Goal: Transaction & Acquisition: Purchase product/service

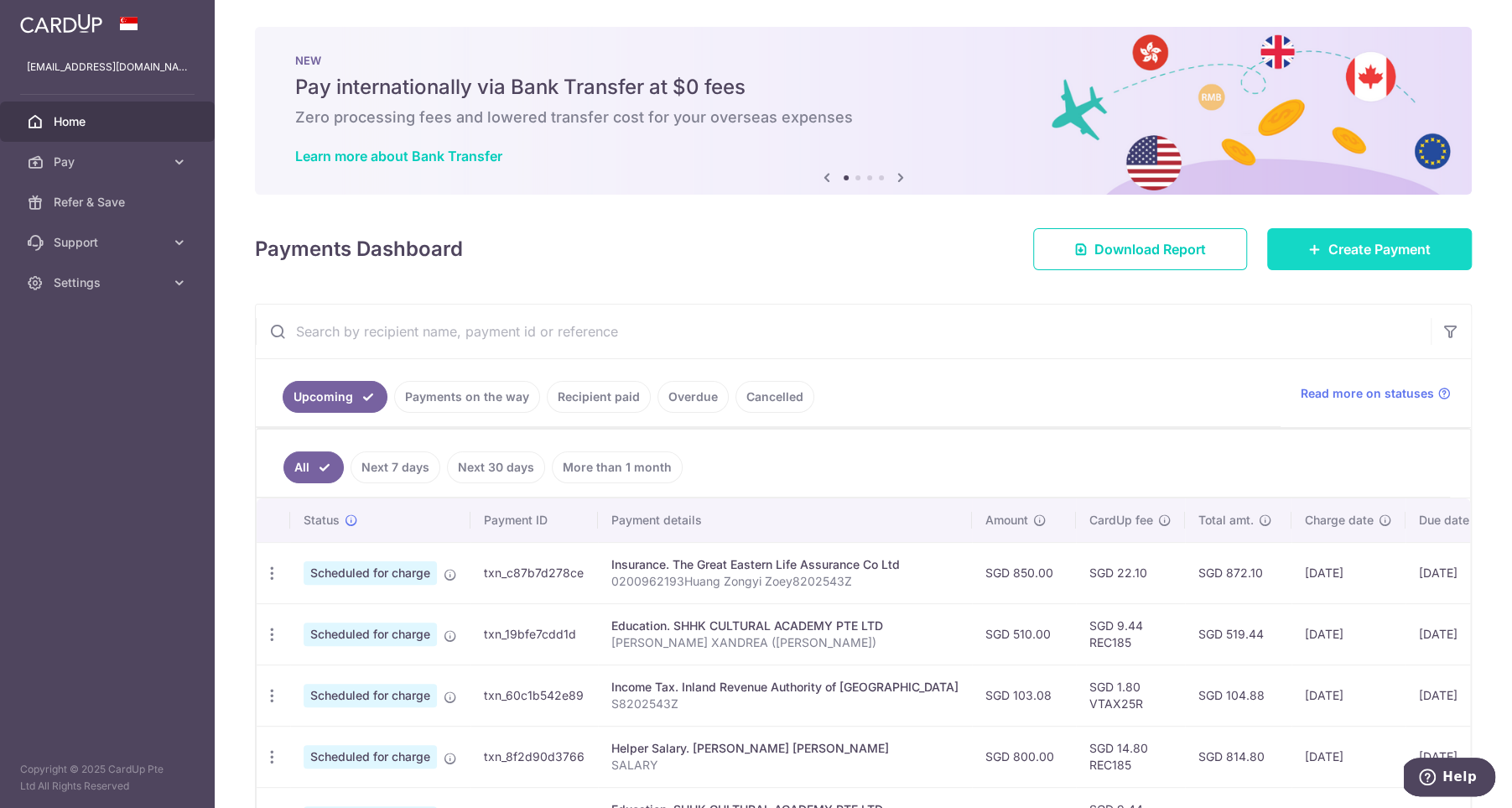
click at [1363, 249] on span "Create Payment" at bounding box center [1379, 249] width 102 height 20
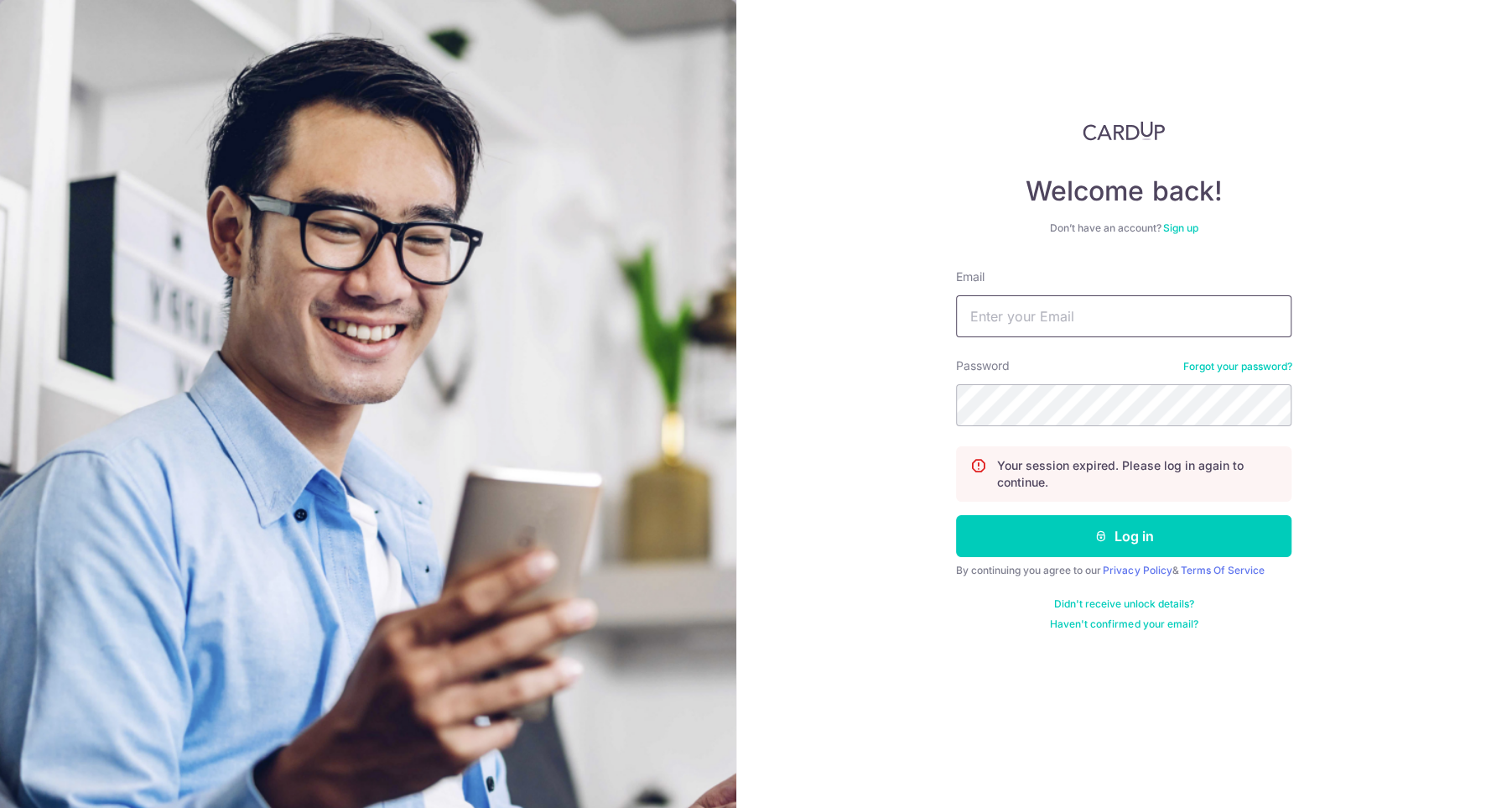
click at [1096, 316] on input "Email" at bounding box center [1124, 316] width 336 height 42
type input "yapliling@hotmail.com"
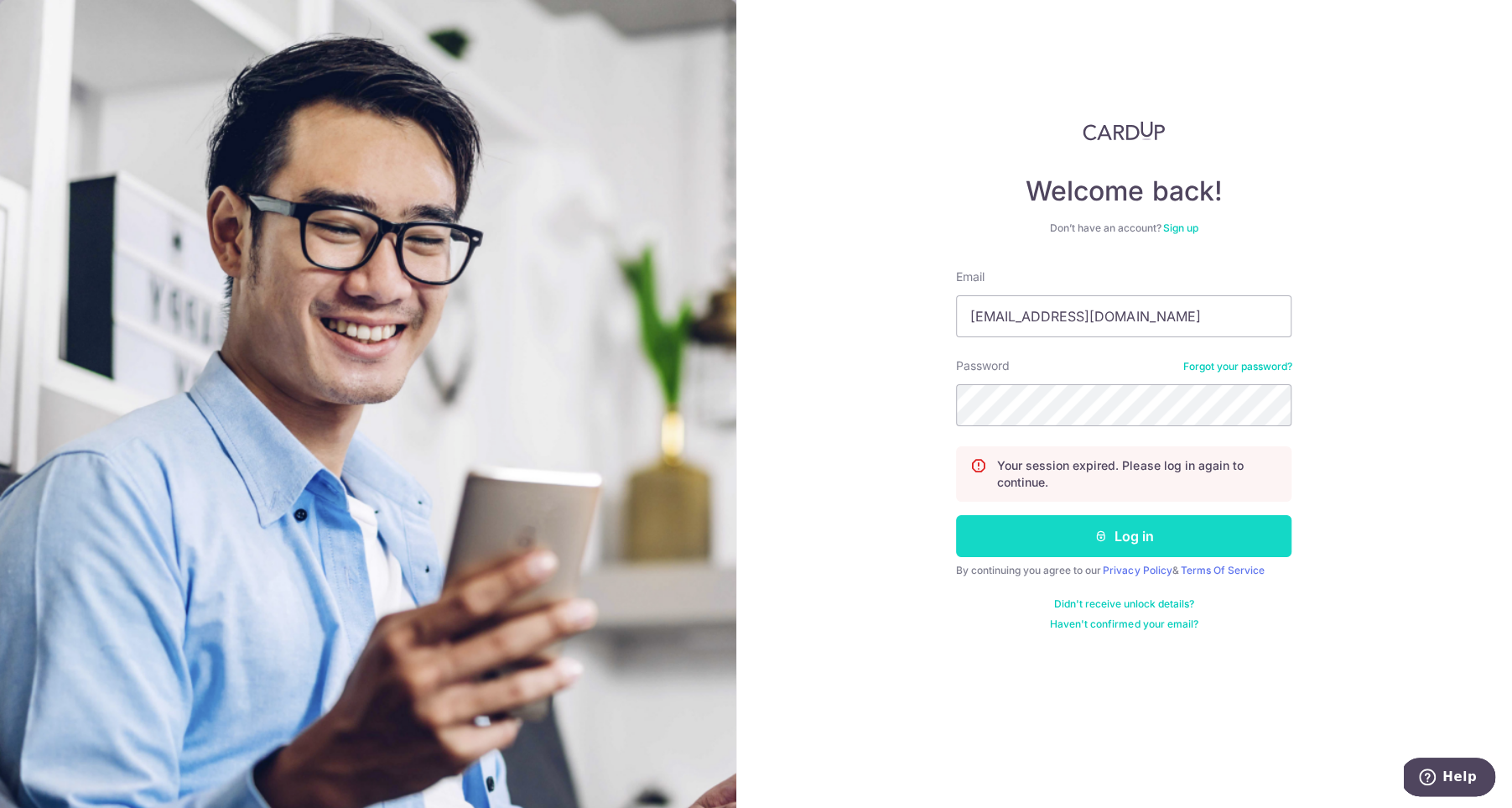
click at [999, 536] on button "Log in" at bounding box center [1124, 536] width 336 height 42
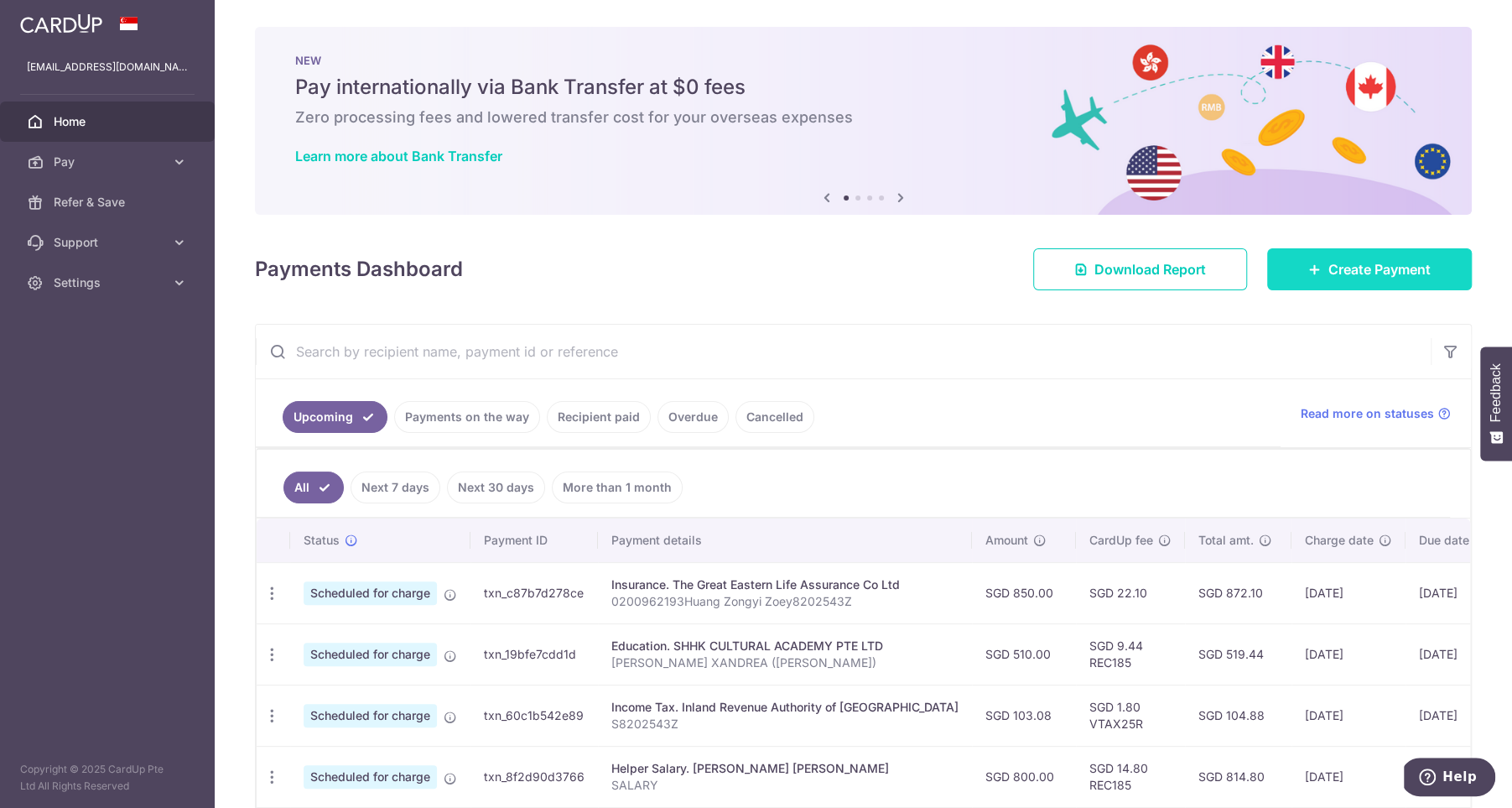
click at [1299, 287] on link "Create Payment" at bounding box center [1369, 269] width 204 height 42
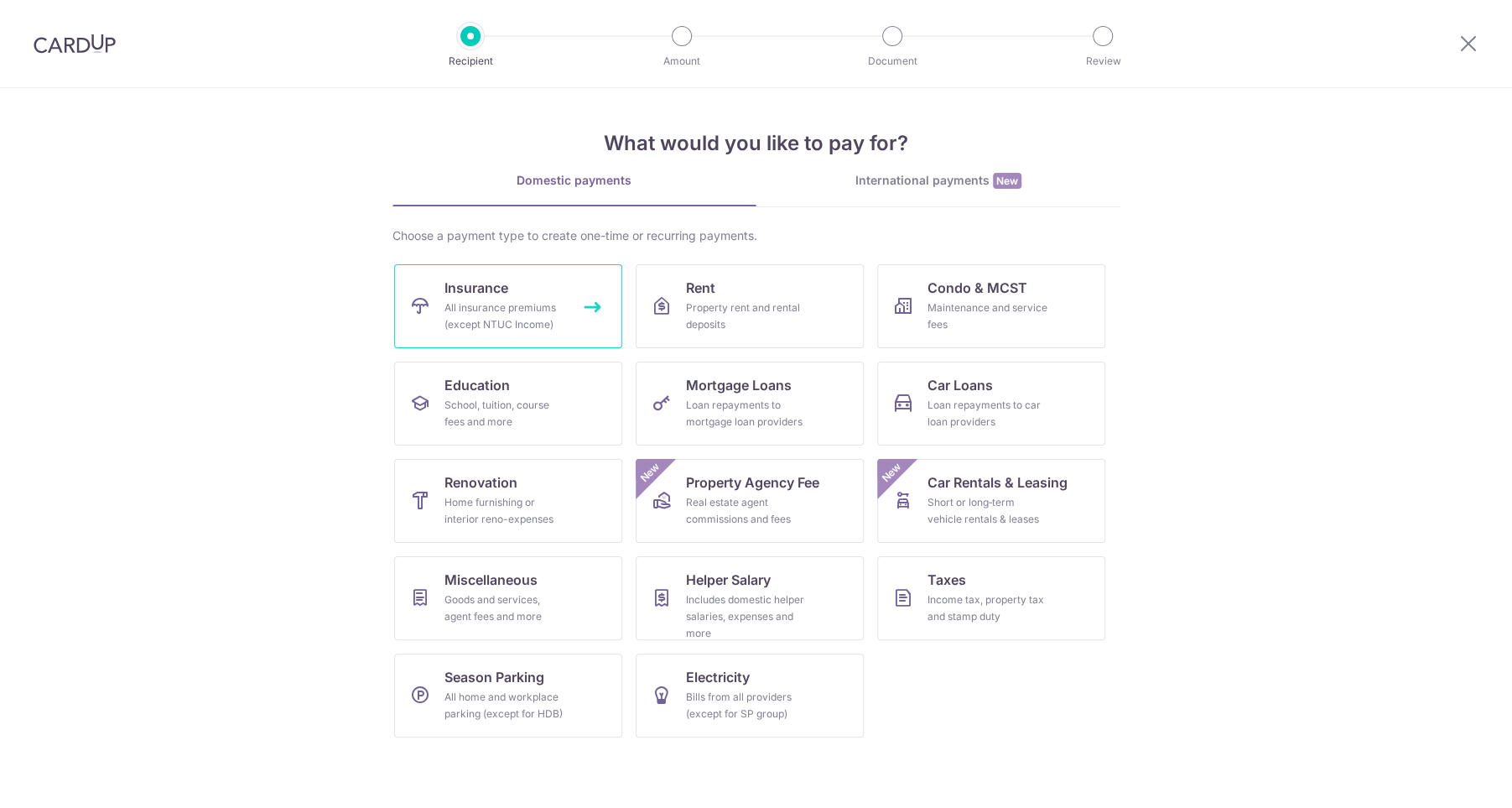
click at [526, 306] on div "All insurance premiums (except NTUC Income)" at bounding box center [505, 316] width 121 height 34
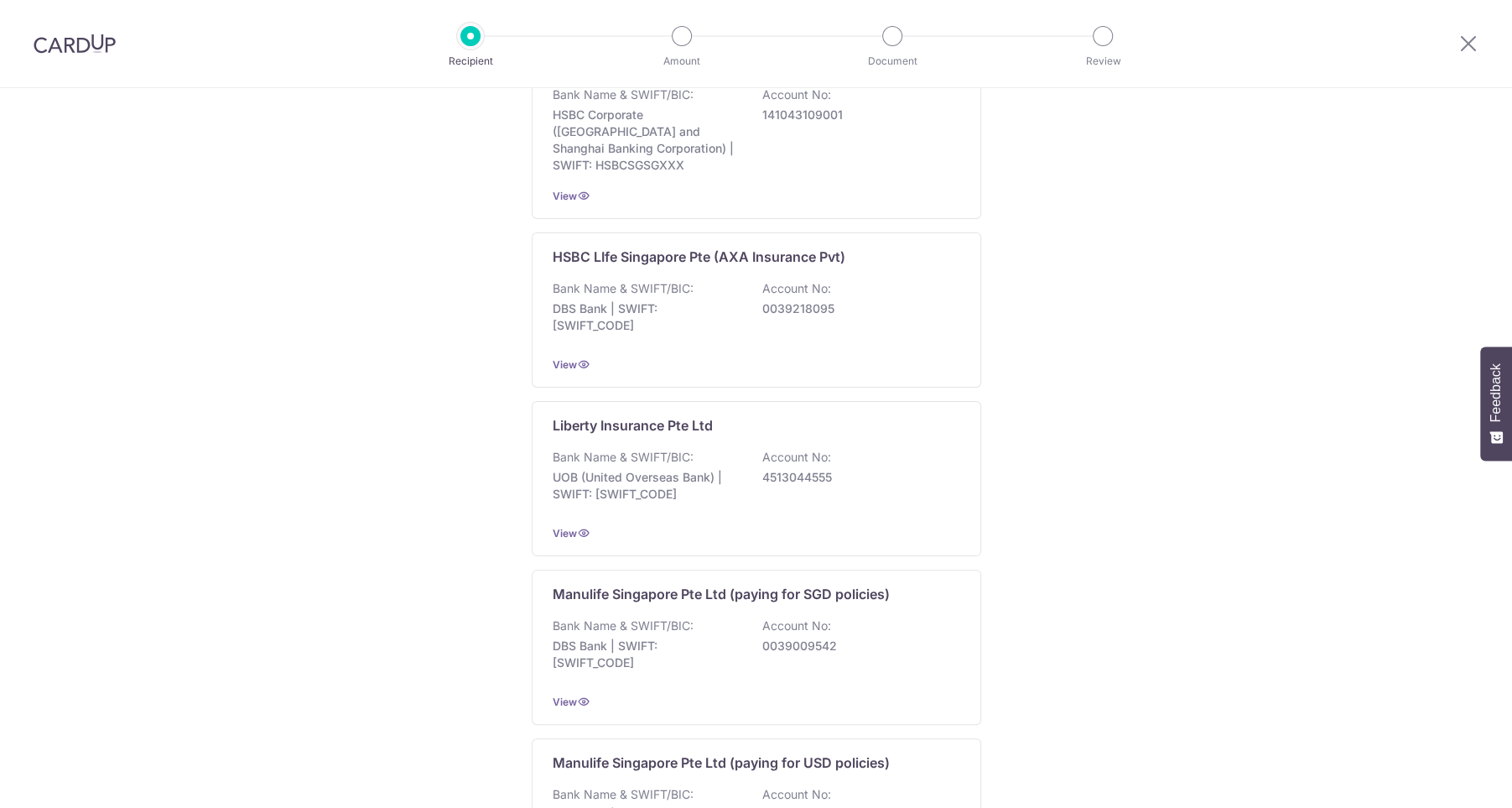
scroll to position [1474, 0]
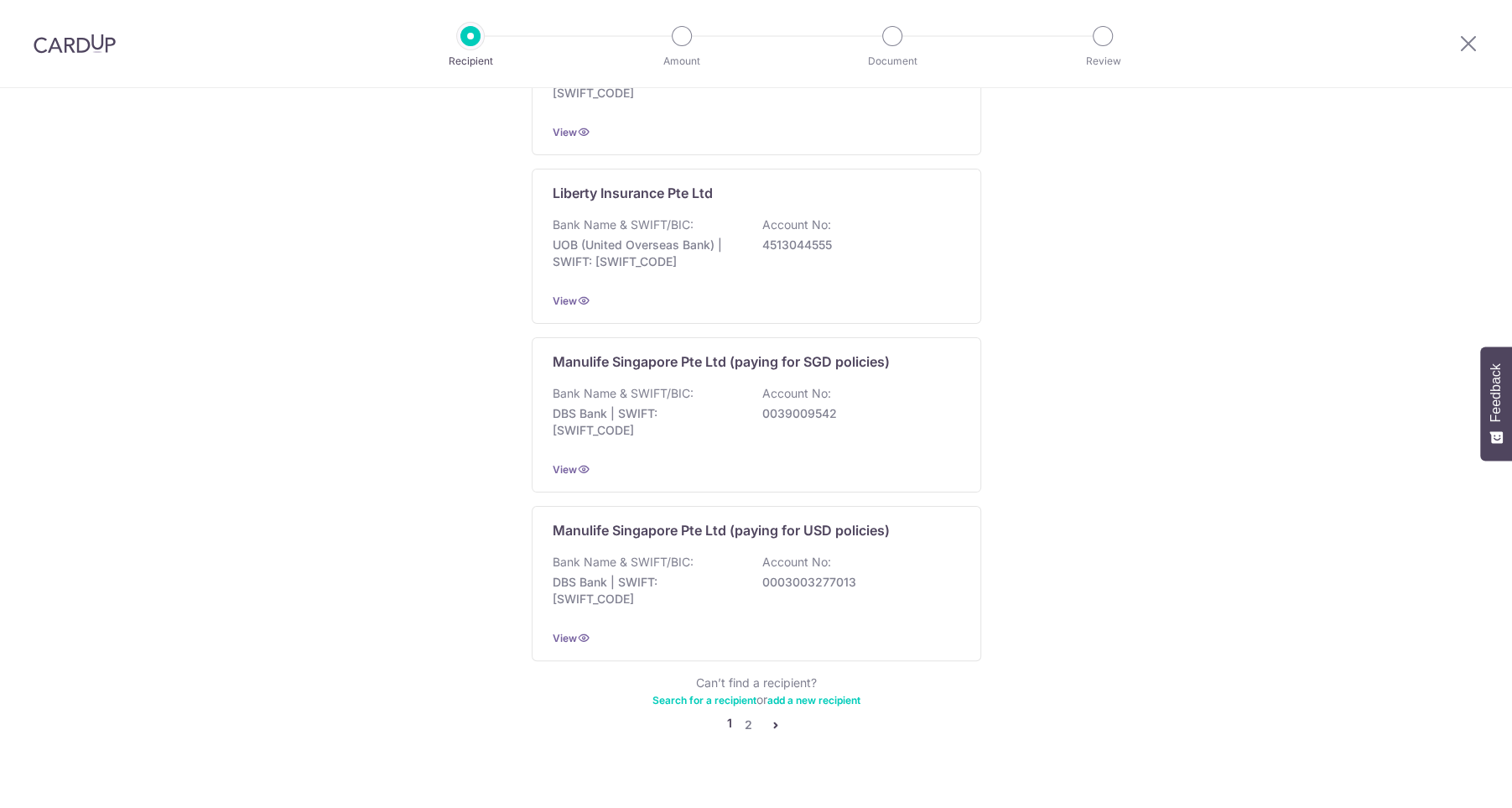
click at [769, 718] on icon "pager" at bounding box center [776, 724] width 13 height 13
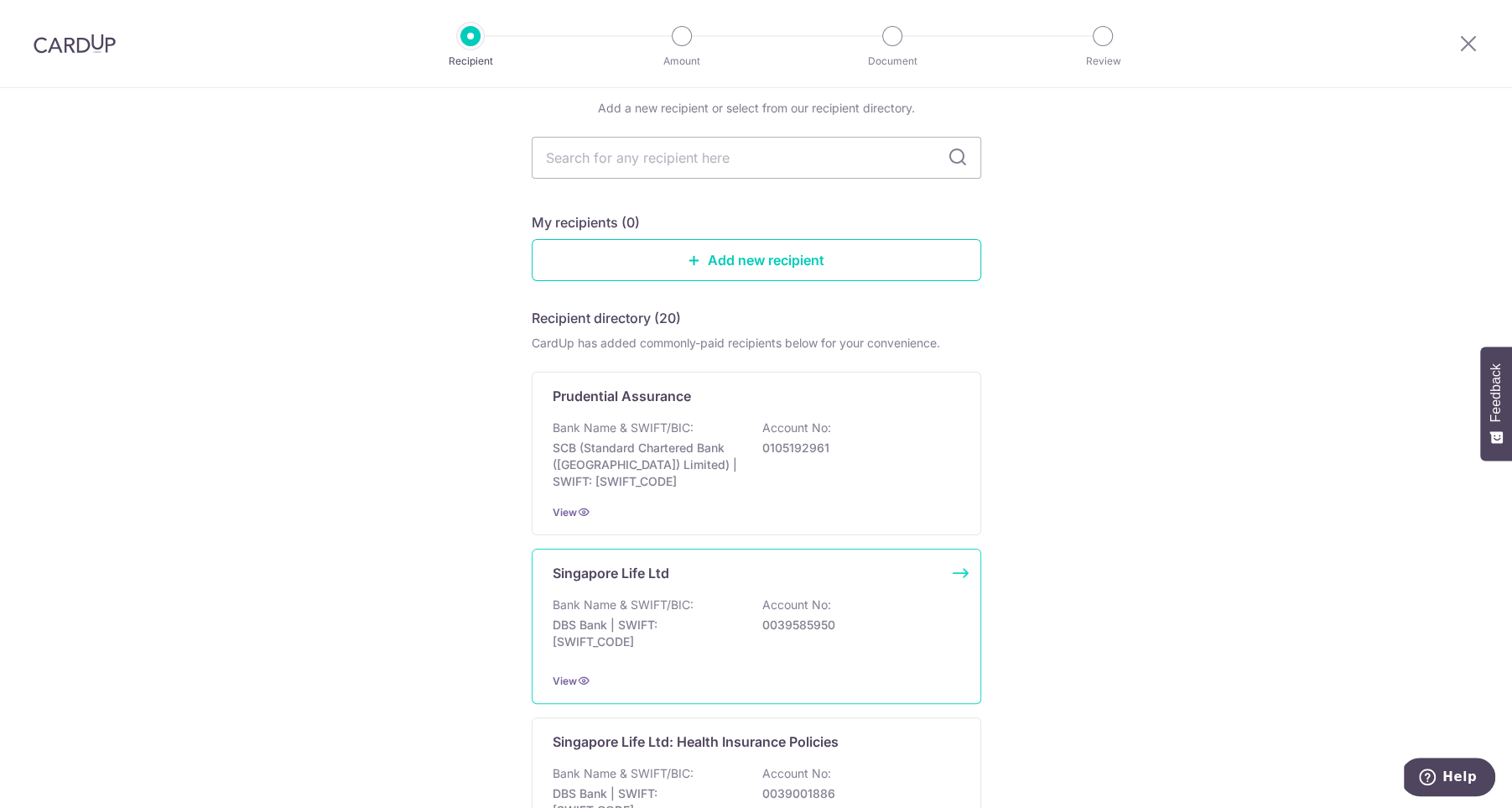
scroll to position [69, 0]
click at [714, 617] on p "DBS Bank | SWIFT: DBSSSGSGXXX" at bounding box center [646, 631] width 188 height 34
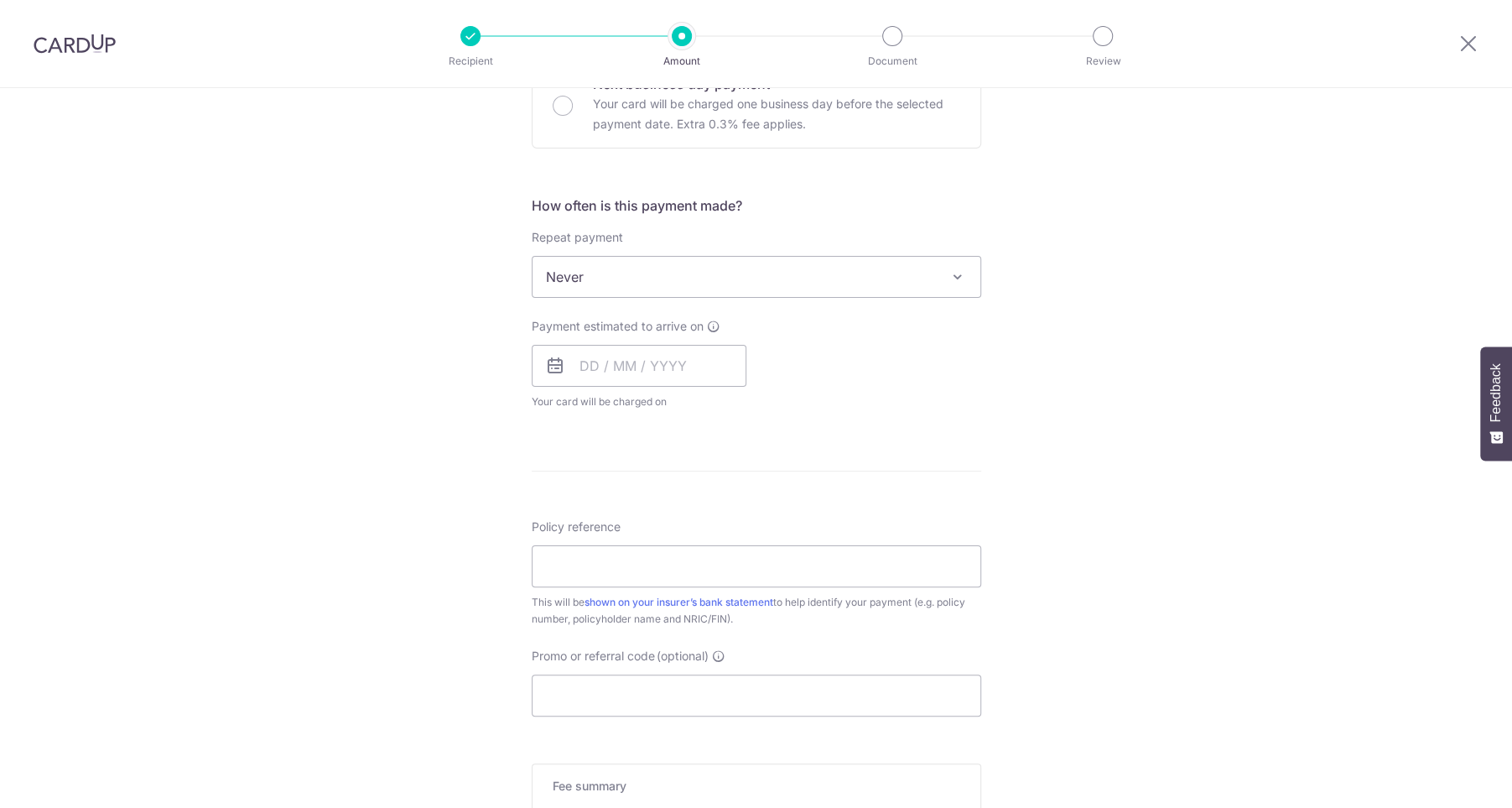
scroll to position [795, 0]
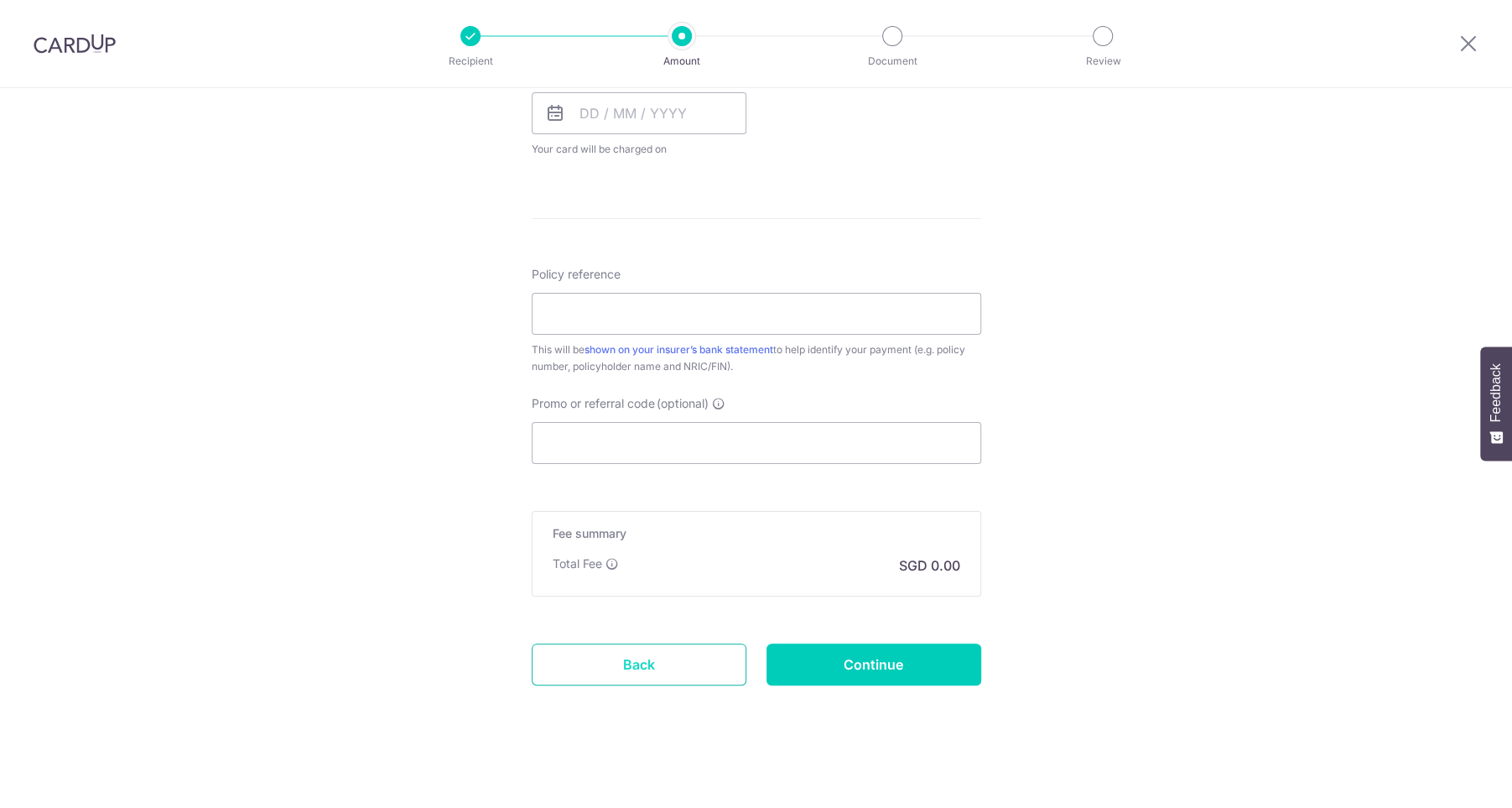
click at [611, 663] on link "Back" at bounding box center [639, 664] width 215 height 42
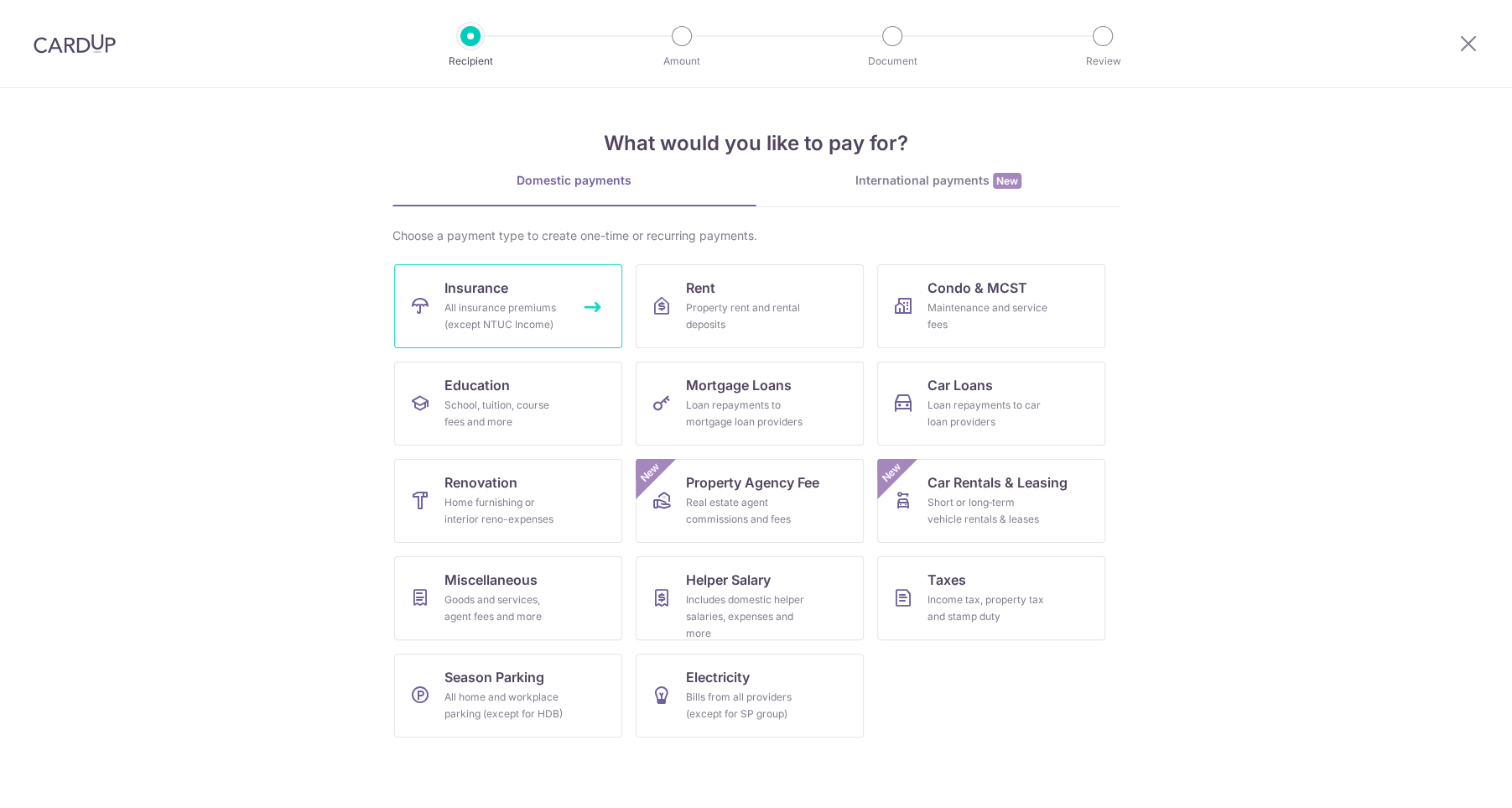
click at [514, 328] on div "All insurance premiums (except NTUC Income)" at bounding box center [505, 316] width 121 height 34
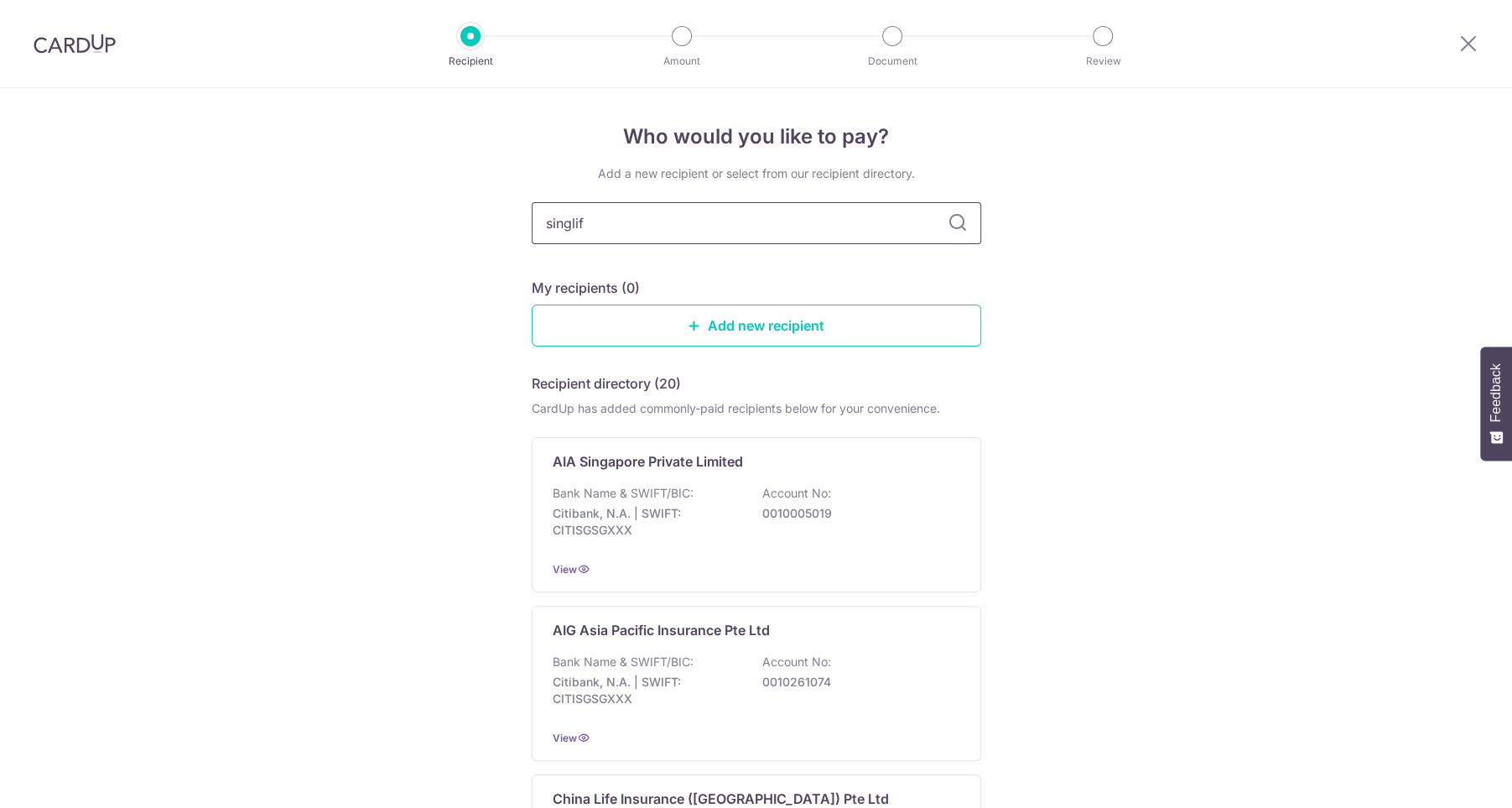
type input "singlife"
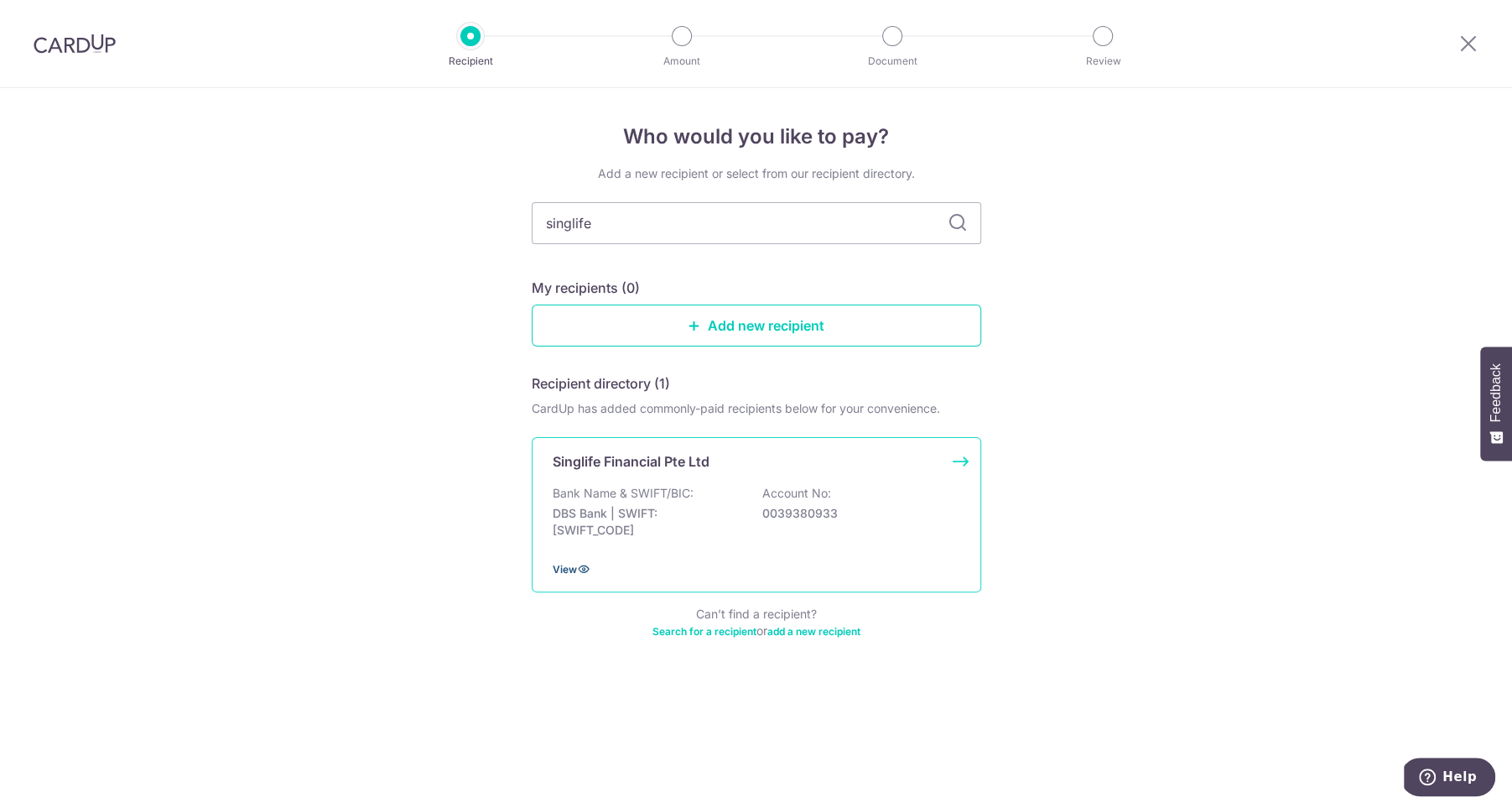
click at [566, 567] on span "View" at bounding box center [565, 569] width 24 height 12
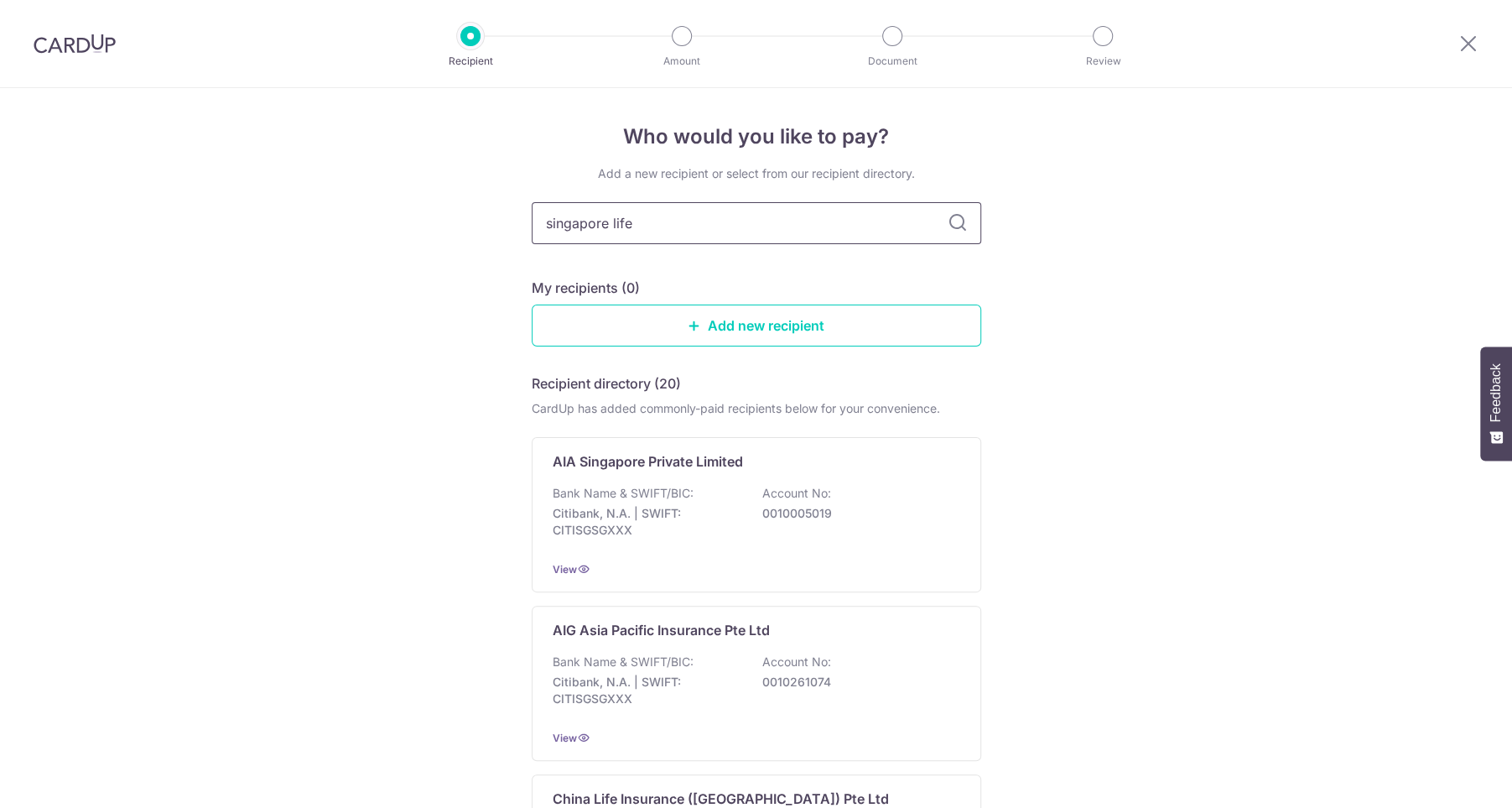
type input "singapore life"
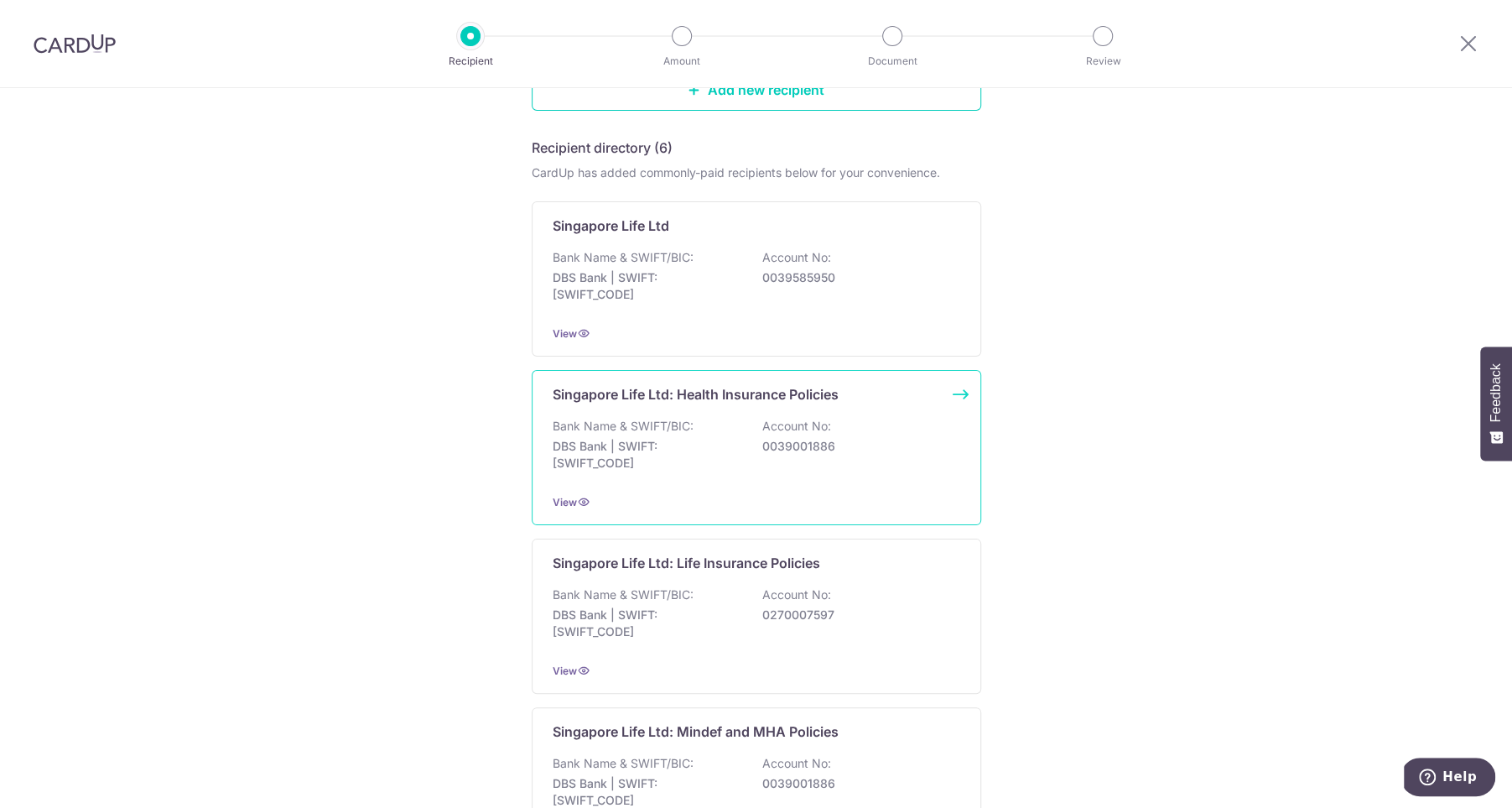
scroll to position [226, 0]
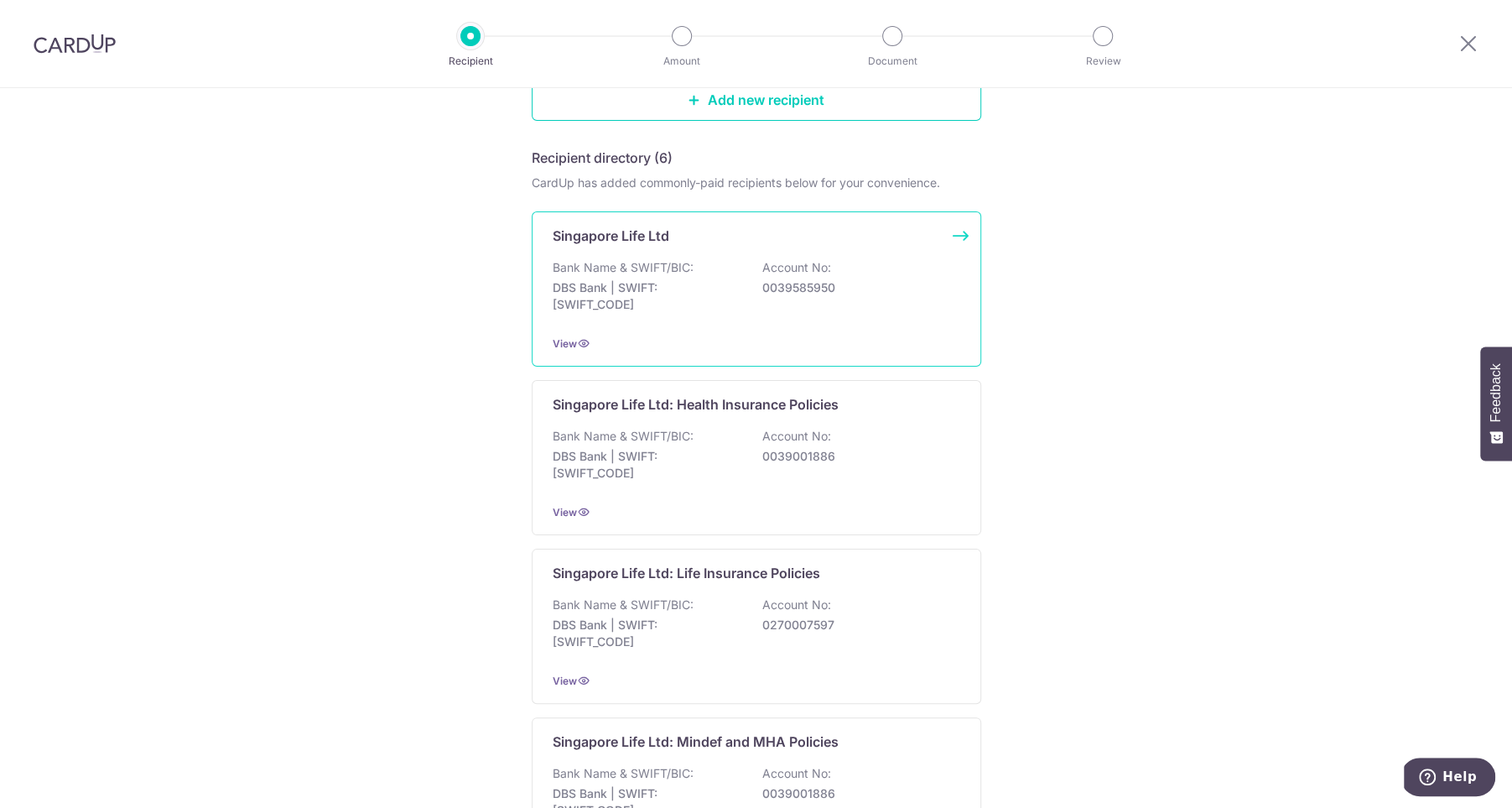
click at [725, 263] on div "Bank Name & SWIFT/BIC: DBS Bank | SWIFT: DBSSSGSGXXX Account No: 0039585950" at bounding box center [756, 290] width 408 height 62
